Goal: Task Accomplishment & Management: Use online tool/utility

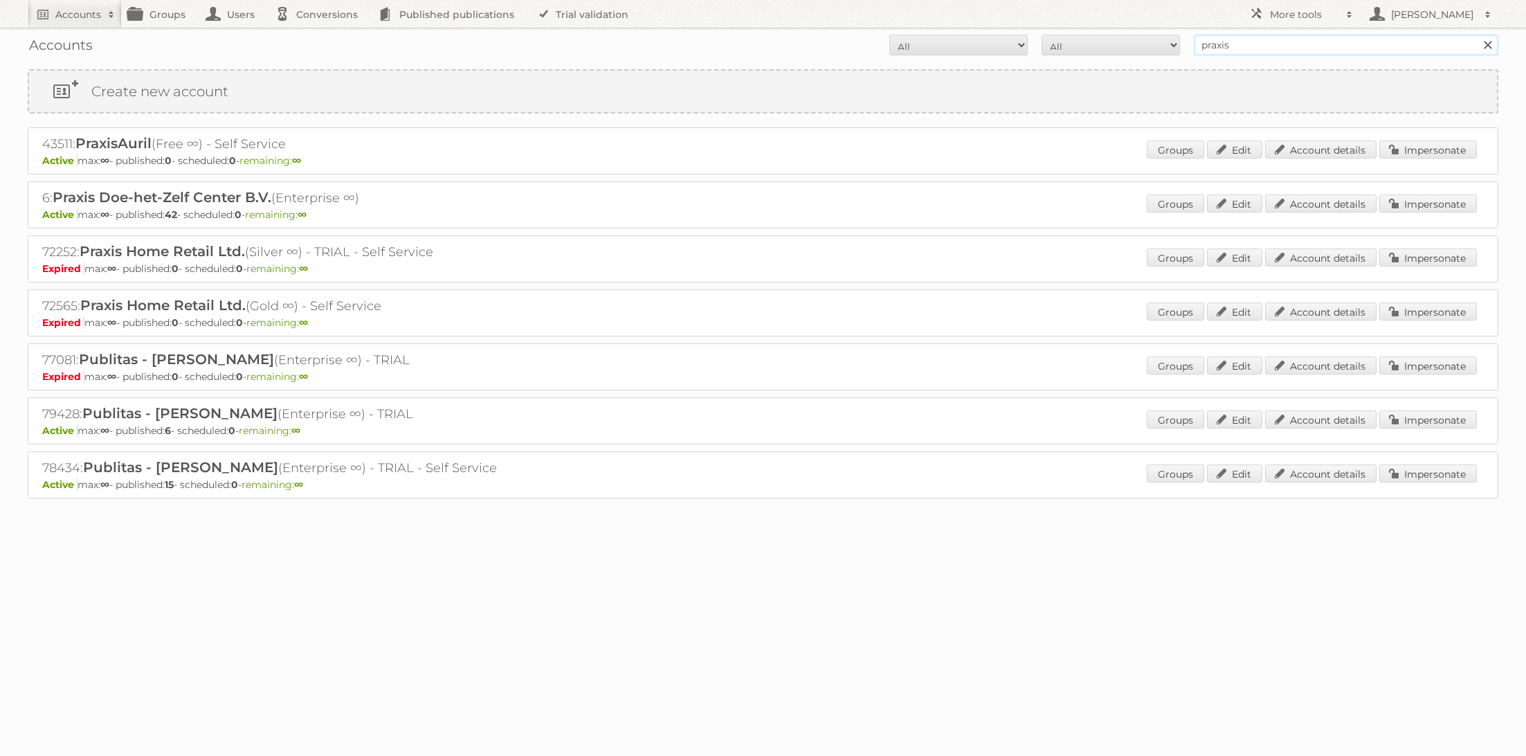
click at [1249, 42] on input "praxis" at bounding box center [1346, 45] width 305 height 21
type input "ACTION"
click at [1477, 35] on input "Search" at bounding box center [1487, 45] width 21 height 21
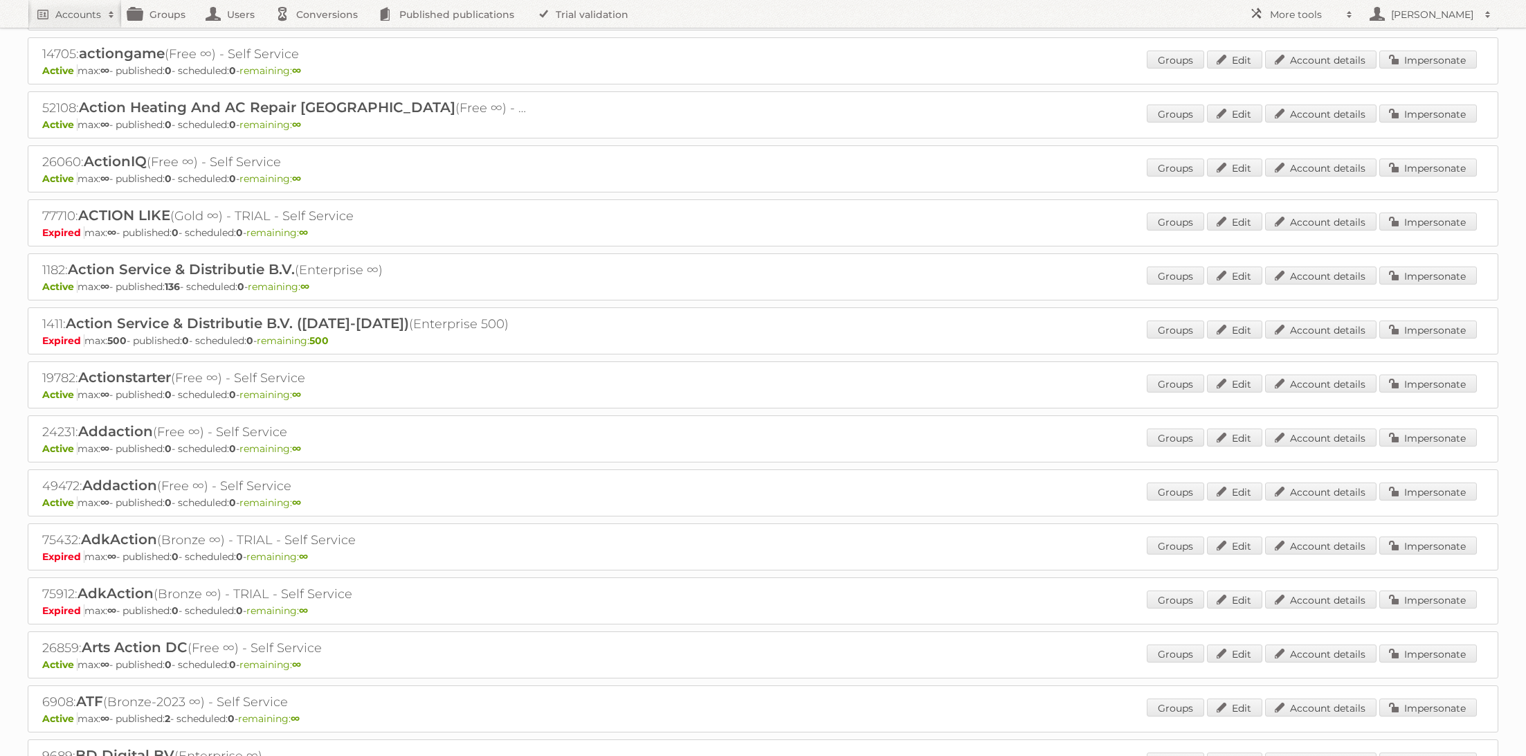
scroll to position [254, 0]
click at [1442, 268] on link "Impersonate" at bounding box center [1429, 273] width 98 height 18
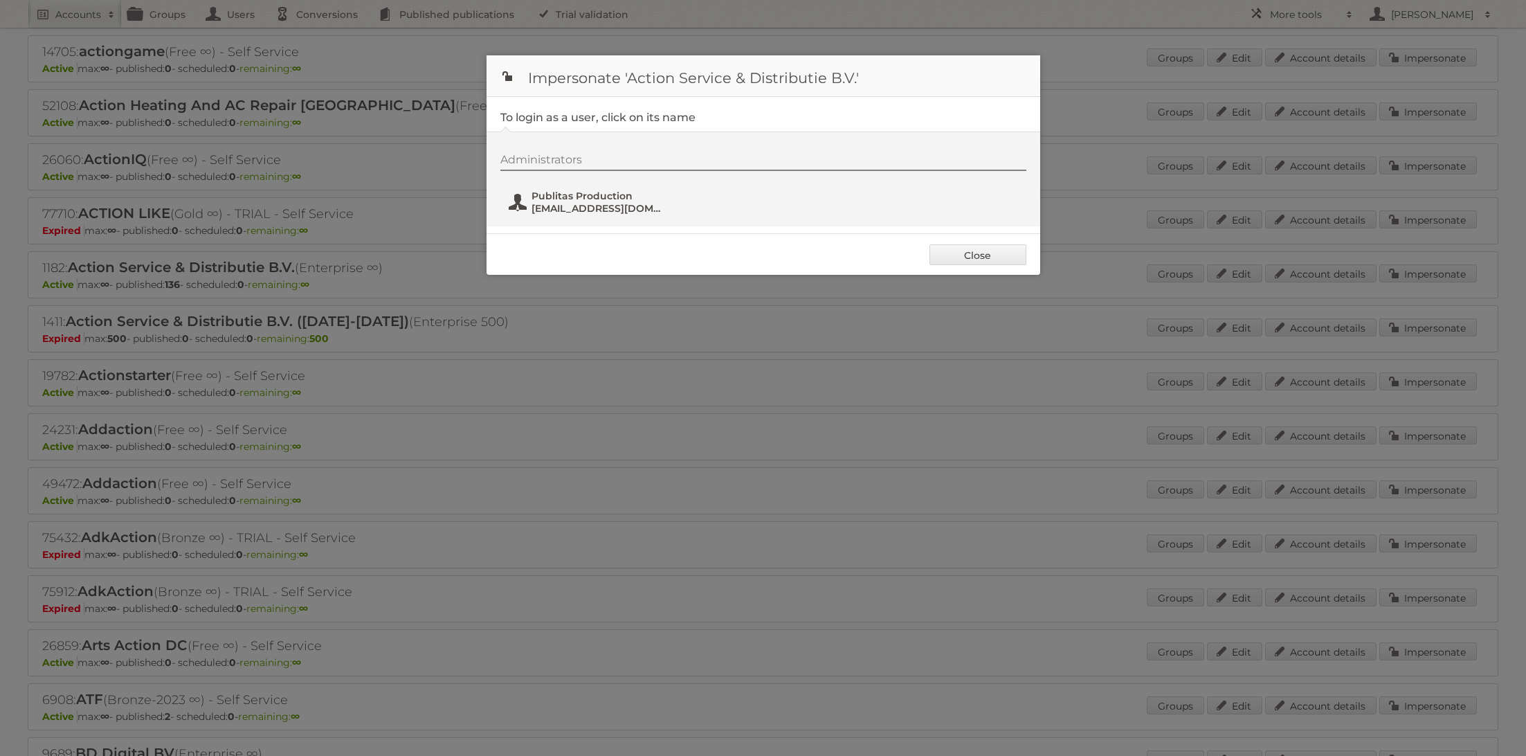
click at [568, 191] on span "Publitas Production" at bounding box center [599, 196] width 134 height 12
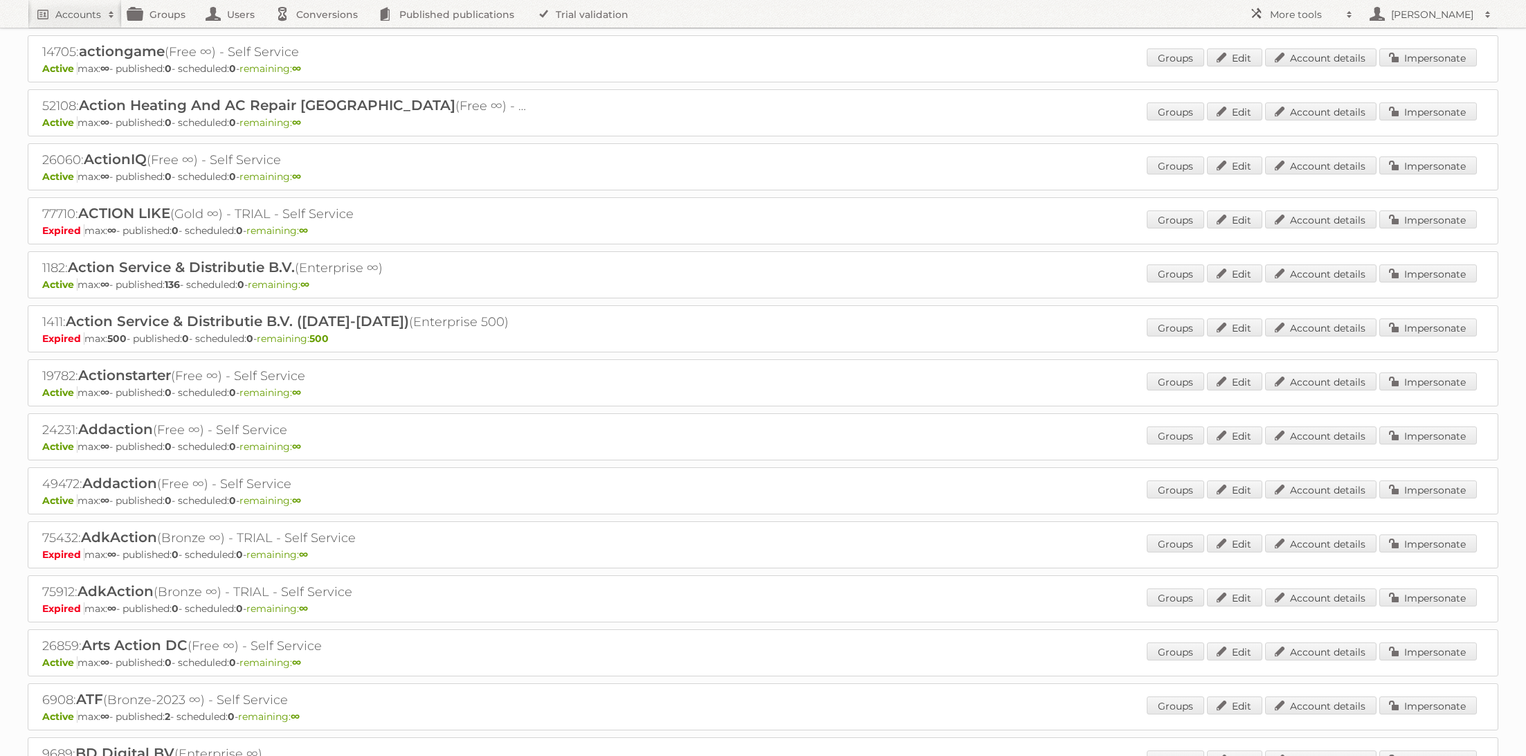
scroll to position [0, 0]
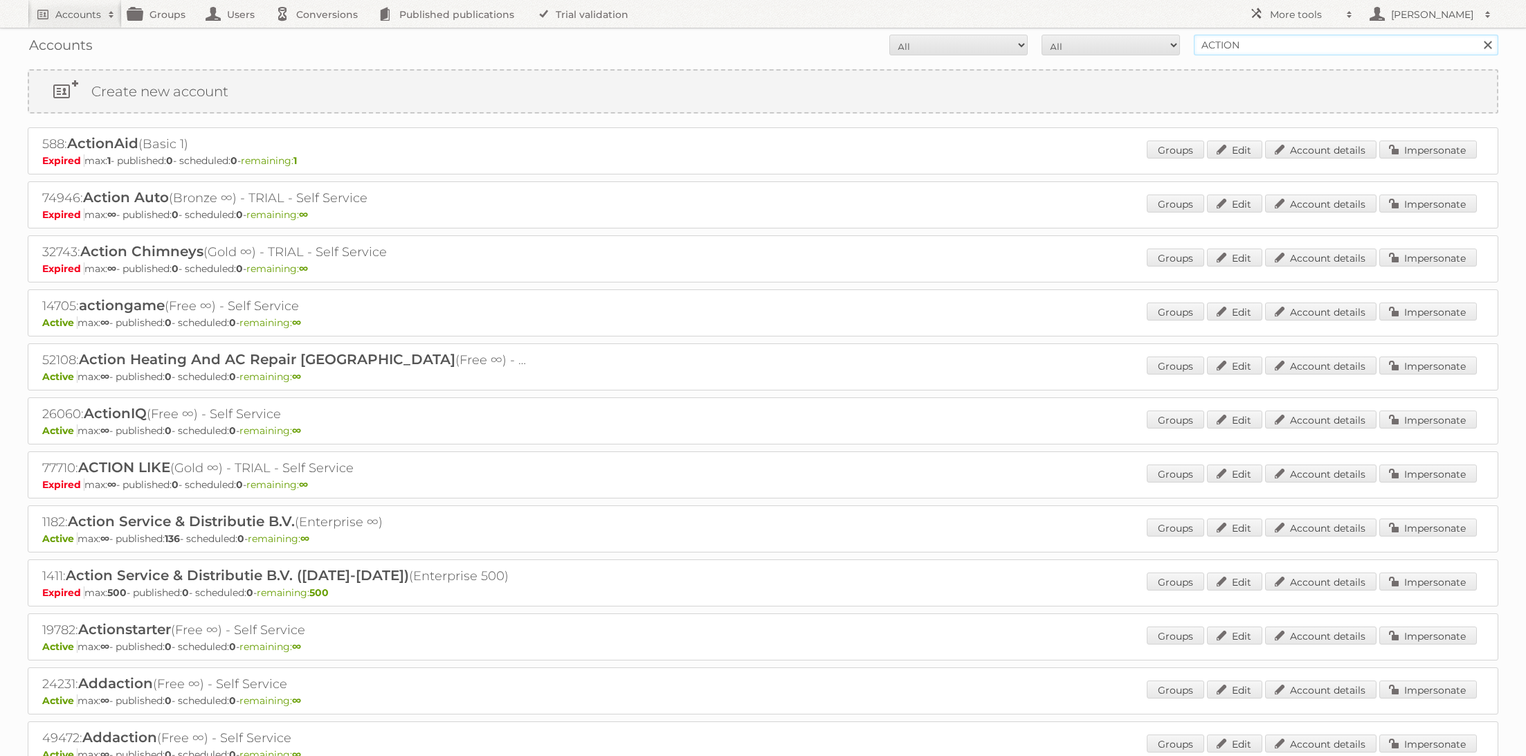
click at [1252, 49] on input "ACTION" at bounding box center [1346, 45] width 305 height 21
type input "[DOMAIN_NAME]"
click at [1477, 35] on input "Search" at bounding box center [1487, 45] width 21 height 21
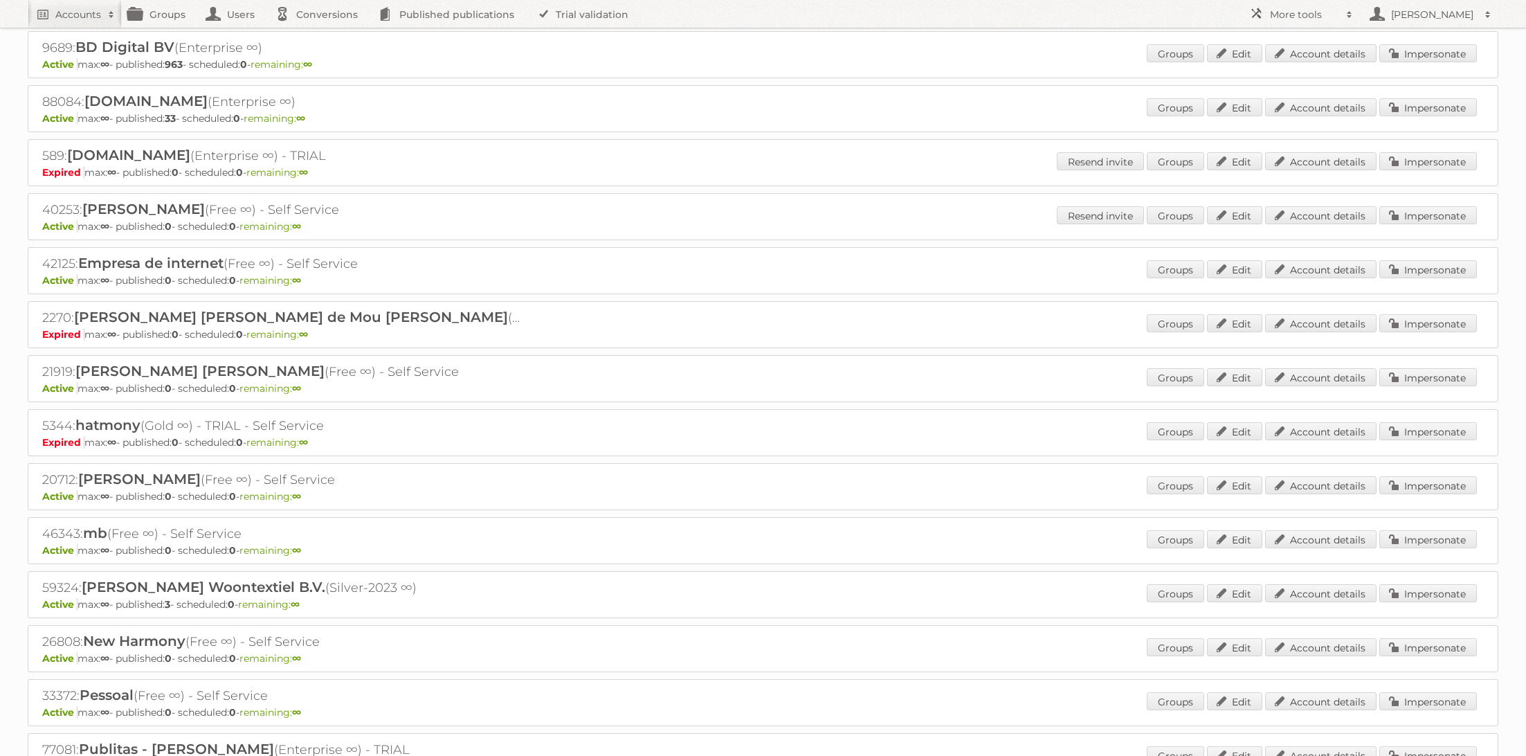
scroll to position [294, 0]
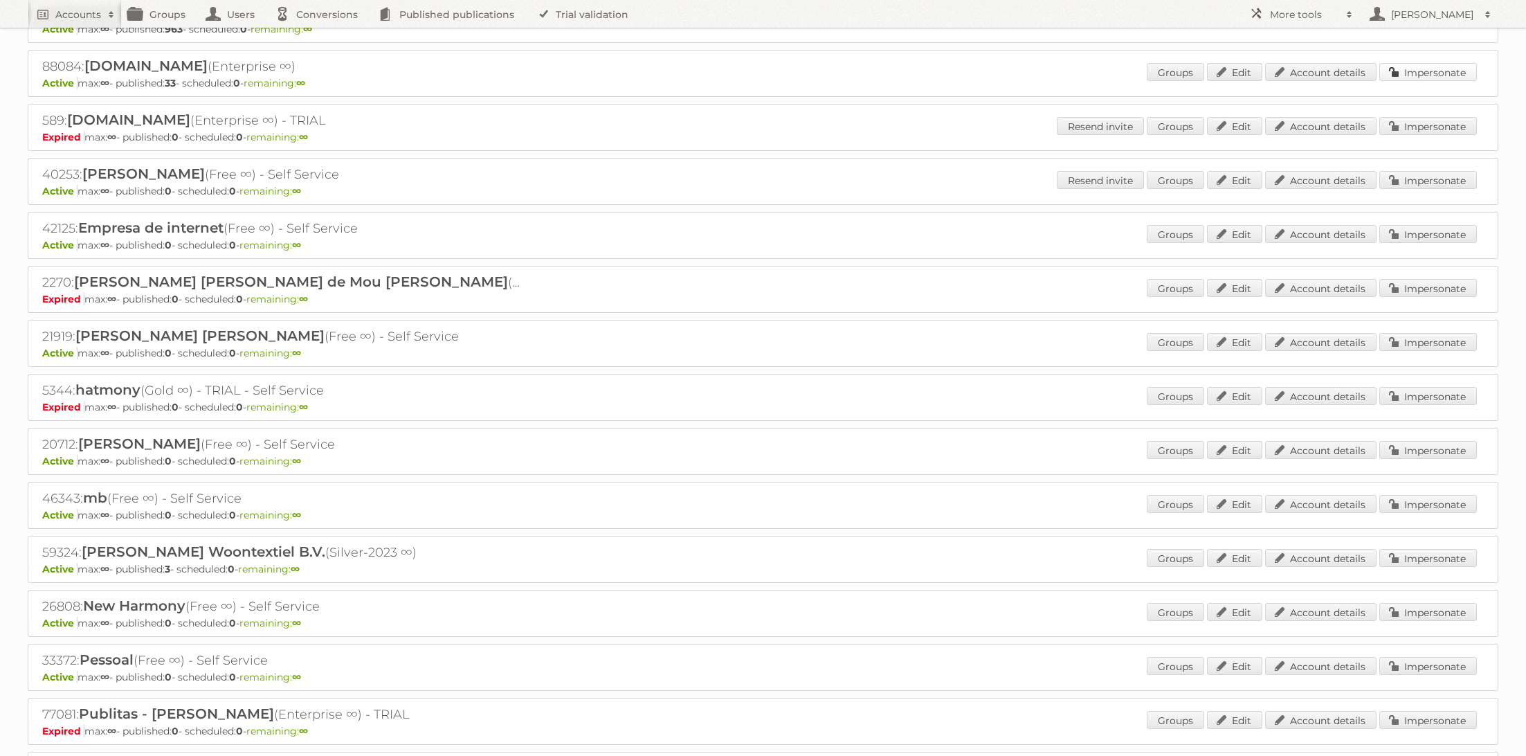
click at [1440, 69] on link "Impersonate" at bounding box center [1429, 72] width 98 height 18
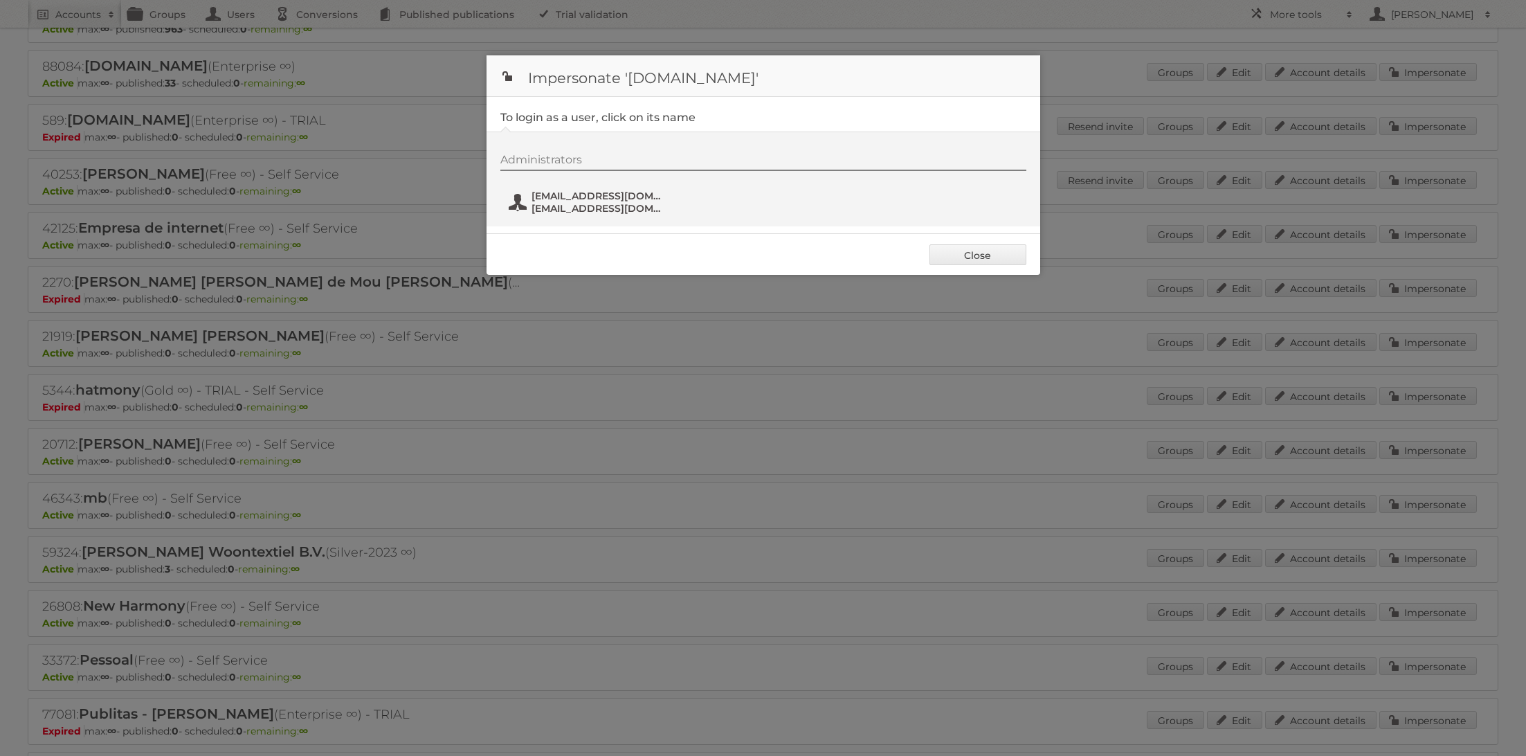
click at [570, 209] on span "[EMAIL_ADDRESS][DOMAIN_NAME]" at bounding box center [599, 208] width 134 height 12
